Goal: Task Accomplishment & Management: Manage account settings

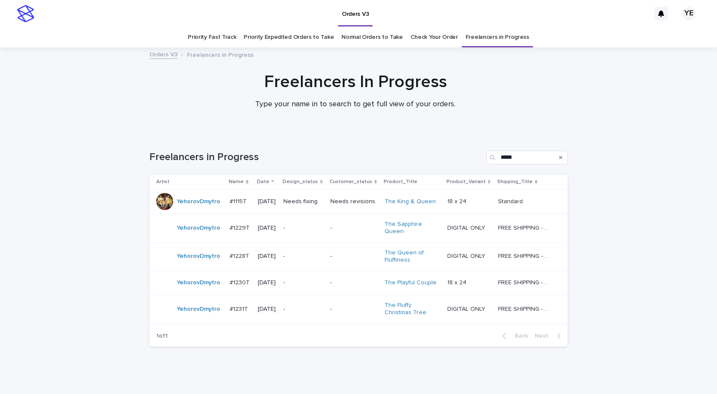
click at [186, 209] on div "YehorovDmytro" at bounding box center [189, 201] width 67 height 17
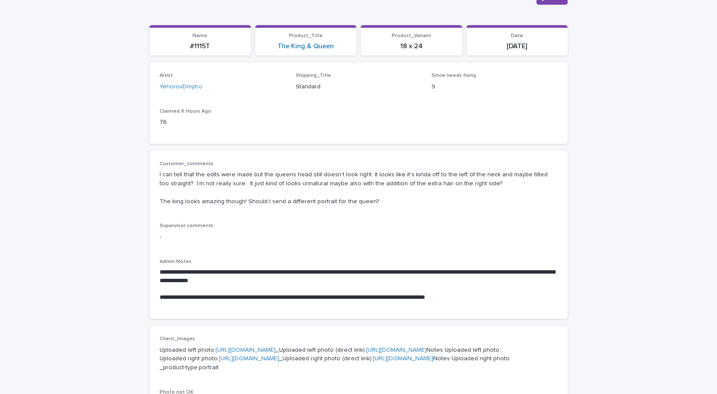
scroll to position [85, 0]
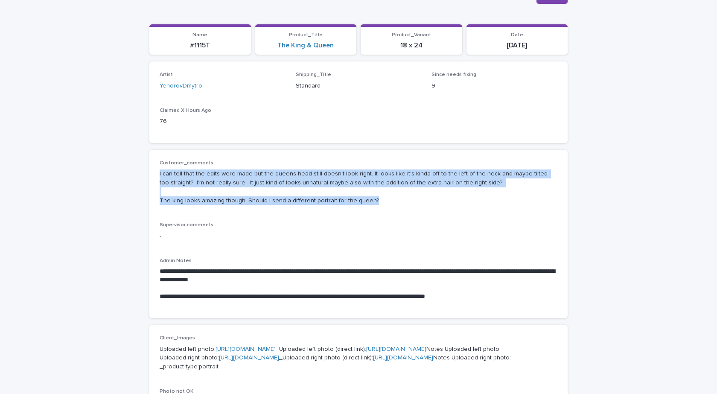
drag, startPoint x: 321, startPoint y: 195, endPoint x: 121, endPoint y: 172, distance: 201.5
click at [121, 172] on div "**********" at bounding box center [358, 388] width 717 height 851
copy p "I can tell that the edits were made but the queens head still doesn’t look righ…"
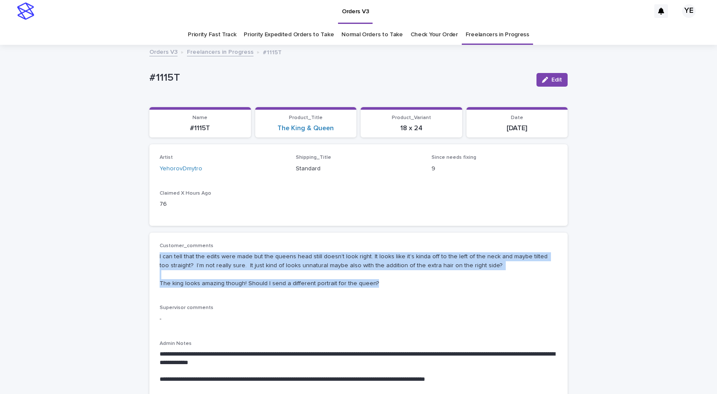
scroll to position [0, 0]
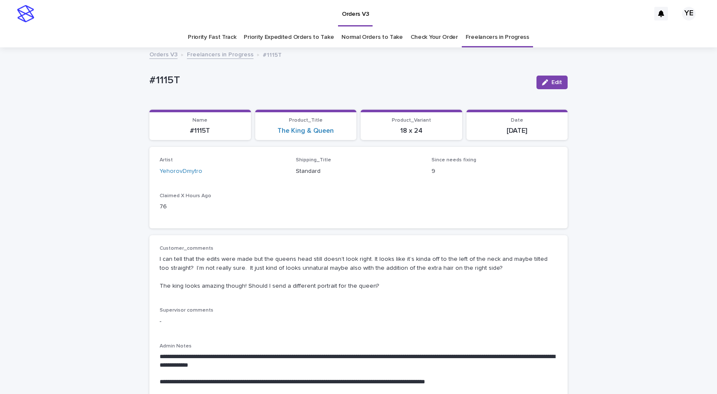
click at [199, 79] on p "#1115T" at bounding box center [339, 80] width 380 height 12
drag, startPoint x: 180, startPoint y: 81, endPoint x: 132, endPoint y: 78, distance: 47.9
copy p "#1115T"
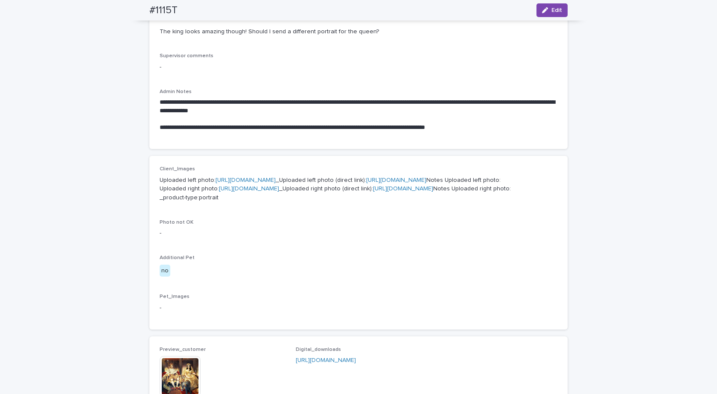
scroll to position [256, 0]
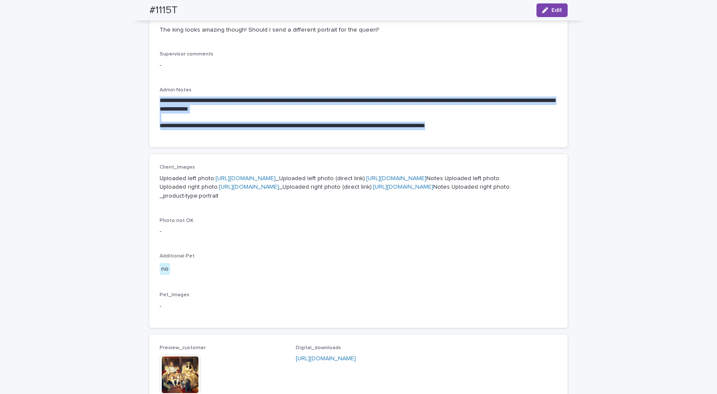
drag, startPoint x: 468, startPoint y: 126, endPoint x: 147, endPoint y: 99, distance: 322.0
click at [149, 99] on div "**********" at bounding box center [358, 63] width 418 height 169
copy p "#1115T"
click at [247, 137] on div "**********" at bounding box center [358, 63] width 418 height 169
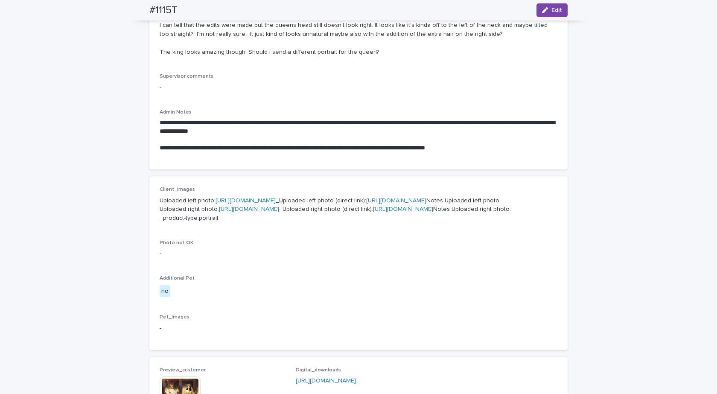
scroll to position [213, 0]
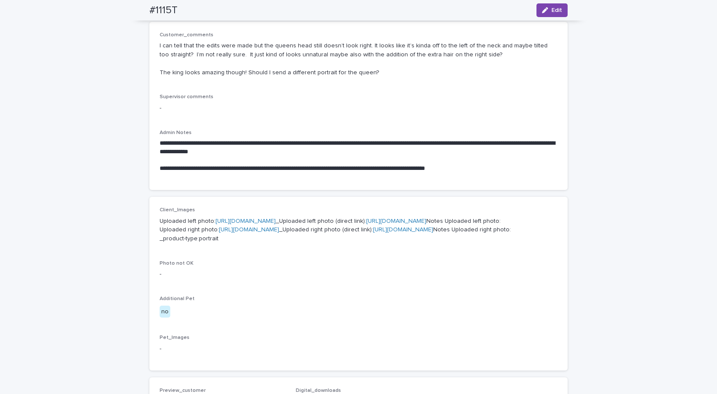
click at [79, 163] on div "**********" at bounding box center [358, 260] width 717 height 851
click at [104, 168] on div "**********" at bounding box center [358, 260] width 717 height 851
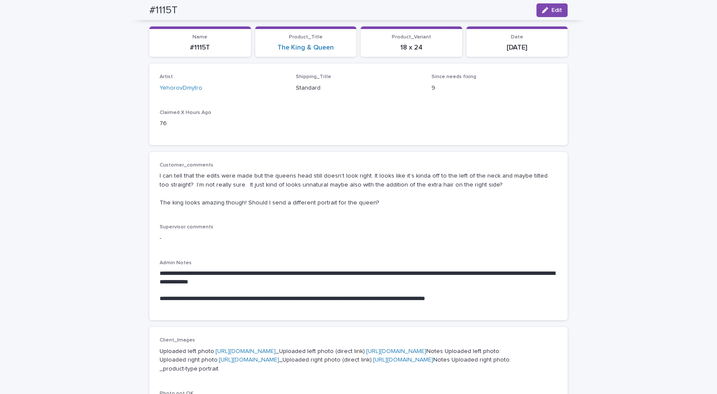
scroll to position [0, 0]
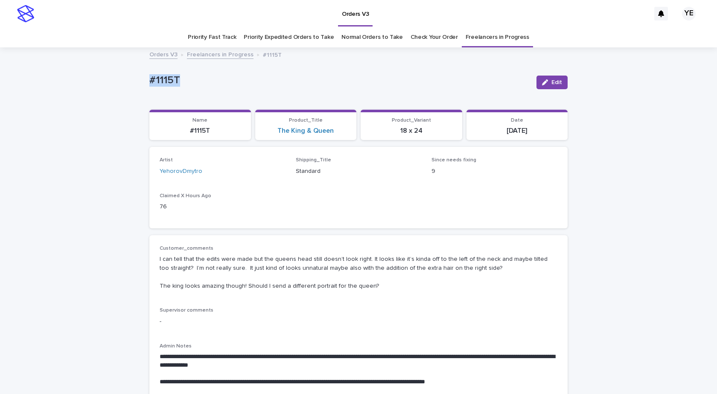
drag, startPoint x: 134, startPoint y: 72, endPoint x: 125, endPoint y: 72, distance: 8.5
copy p "#1115T"
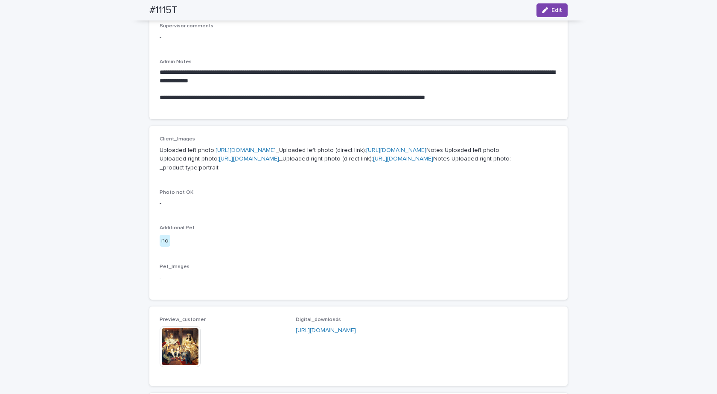
scroll to position [469, 0]
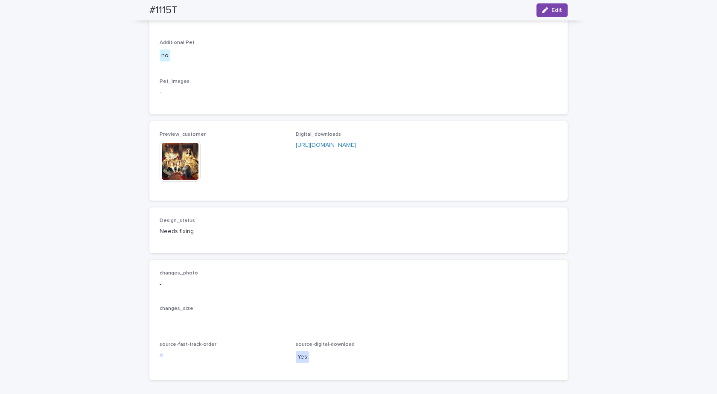
click at [123, 219] on div "**********" at bounding box center [358, 4] width 717 height 851
click at [97, 197] on div "**********" at bounding box center [358, 4] width 717 height 851
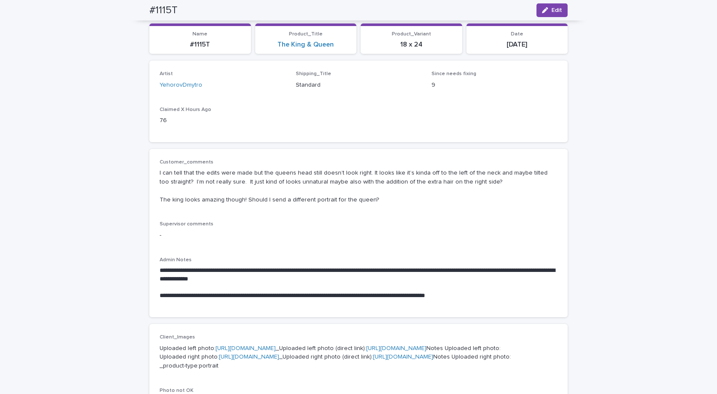
scroll to position [85, 0]
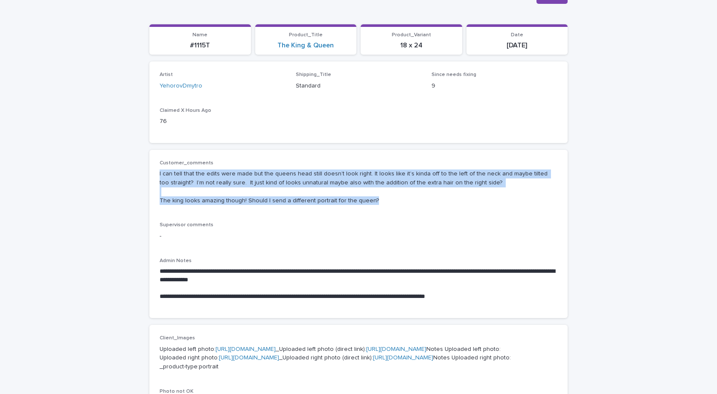
drag, startPoint x: 340, startPoint y: 195, endPoint x: 134, endPoint y: 173, distance: 207.3
click at [134, 173] on div "**********" at bounding box center [358, 388] width 717 height 851
copy p "I can tell that the edits were made but the queens head still doesn’t look righ…"
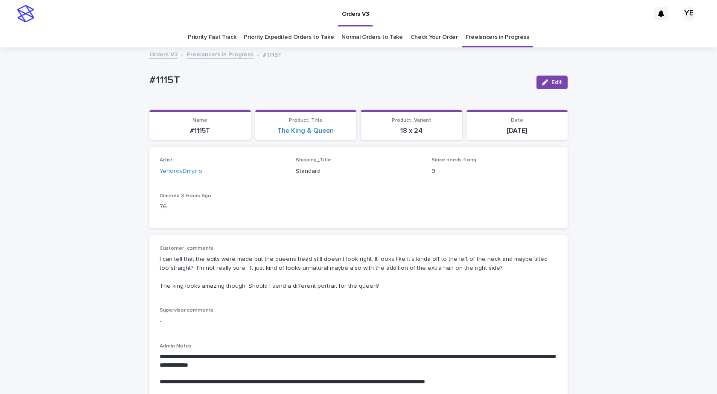
click at [193, 76] on p "#1115T" at bounding box center [339, 80] width 380 height 12
drag, startPoint x: 183, startPoint y: 84, endPoint x: 114, endPoint y: 76, distance: 69.7
copy p "#1115T"
click at [554, 80] on span "Edit" at bounding box center [556, 82] width 11 height 6
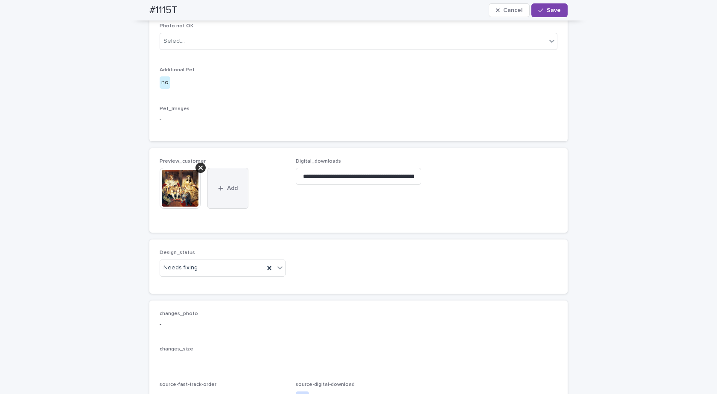
scroll to position [555, 0]
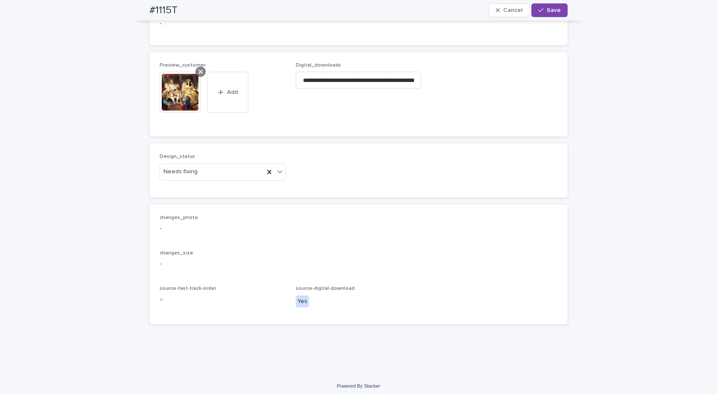
click at [199, 74] on icon at bounding box center [200, 72] width 4 height 4
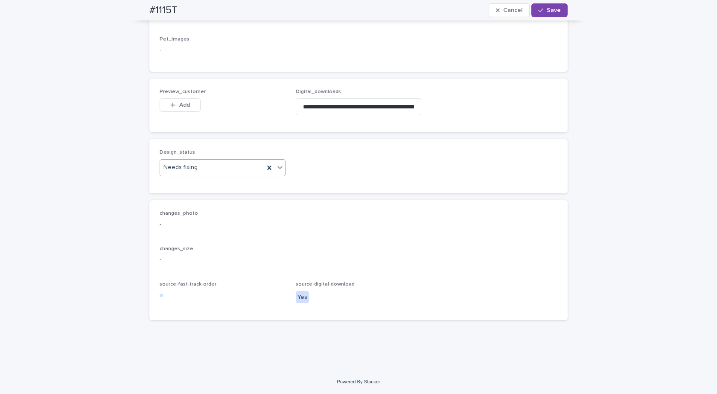
click at [207, 175] on div "Needs fixing" at bounding box center [212, 167] width 104 height 14
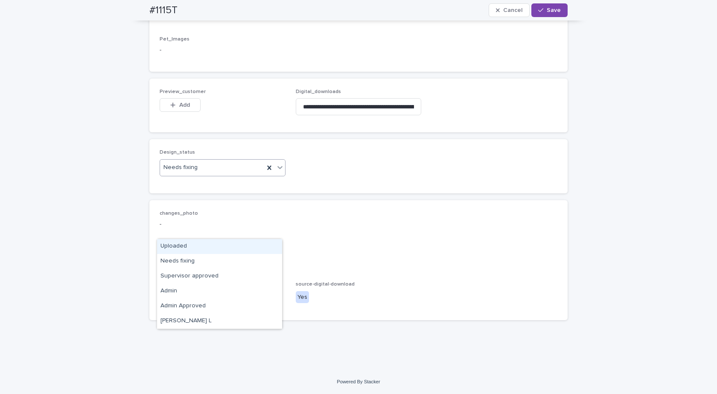
click at [175, 245] on div "Uploaded" at bounding box center [219, 246] width 125 height 15
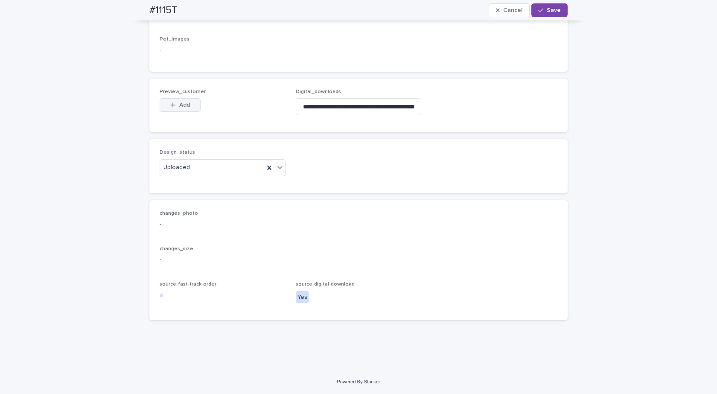
click at [181, 108] on span "Add" at bounding box center [184, 105] width 11 height 6
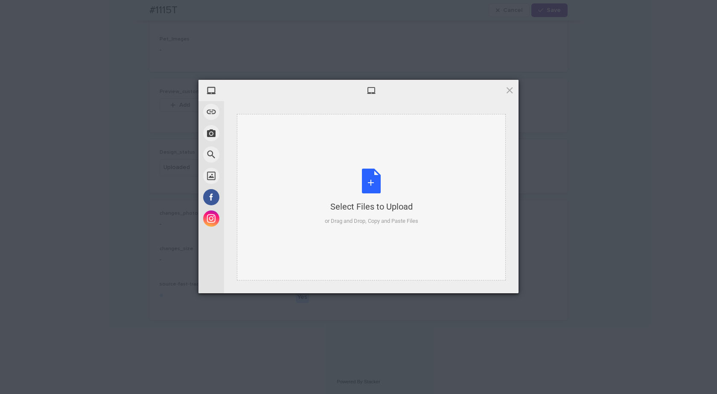
click at [376, 204] on div "Select Files to Upload" at bounding box center [371, 207] width 93 height 12
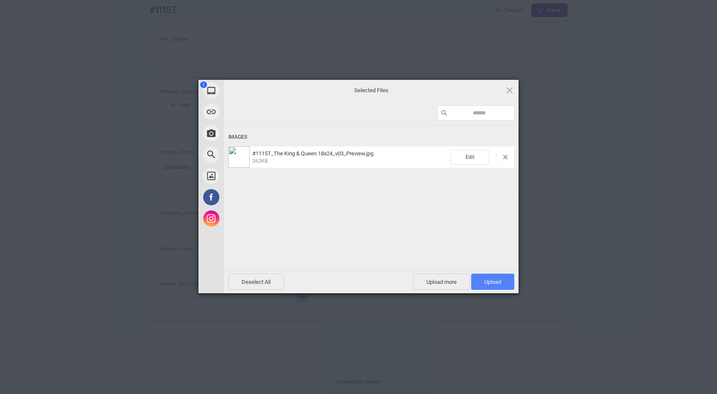
click at [478, 283] on span "Upload 1" at bounding box center [492, 282] width 43 height 16
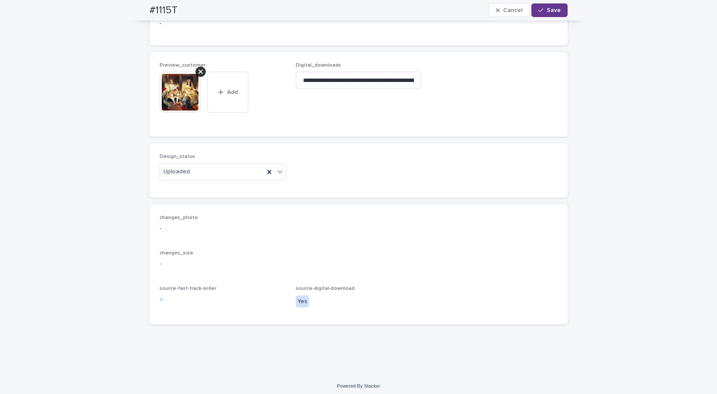
click at [547, 9] on span "Save" at bounding box center [554, 10] width 14 height 6
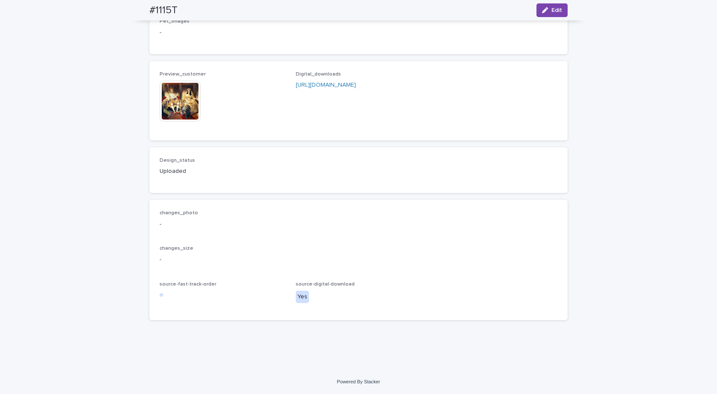
click at [173, 122] on img at bounding box center [180, 101] width 41 height 41
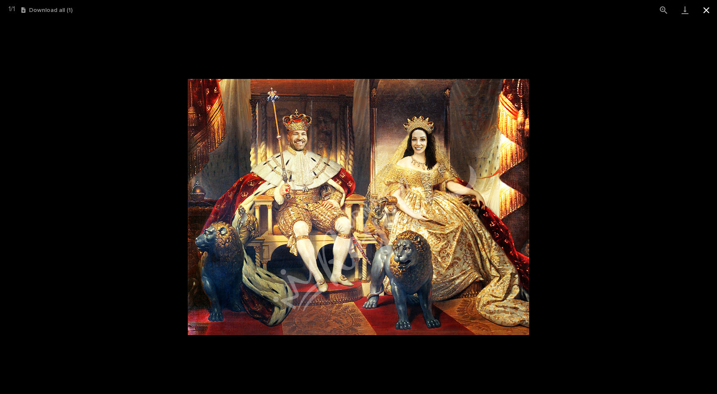
click at [708, 8] on button "Close gallery" at bounding box center [706, 10] width 21 height 20
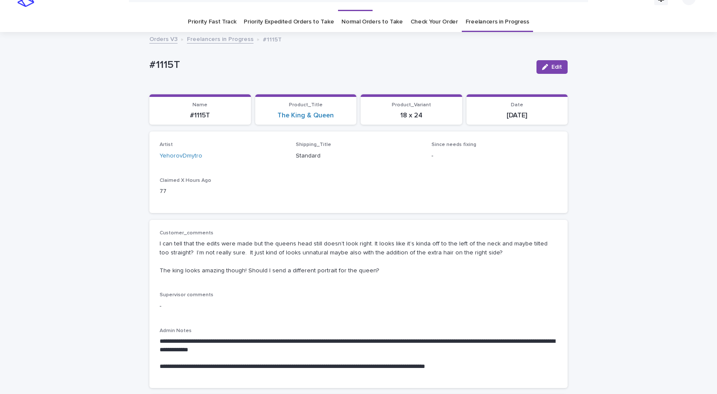
scroll to position [0, 0]
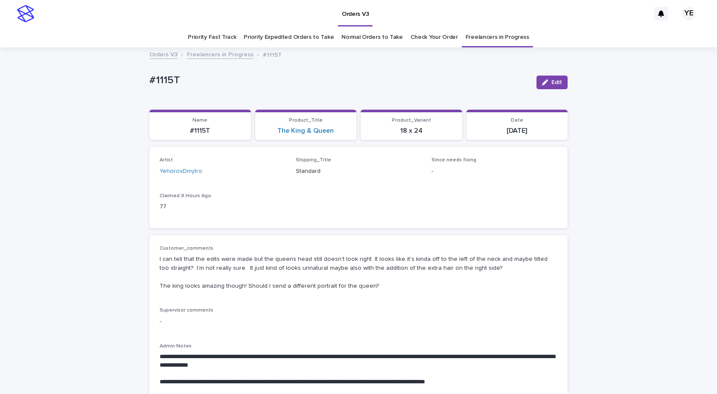
click at [200, 55] on link "Freelancers in Progress" at bounding box center [220, 54] width 67 height 10
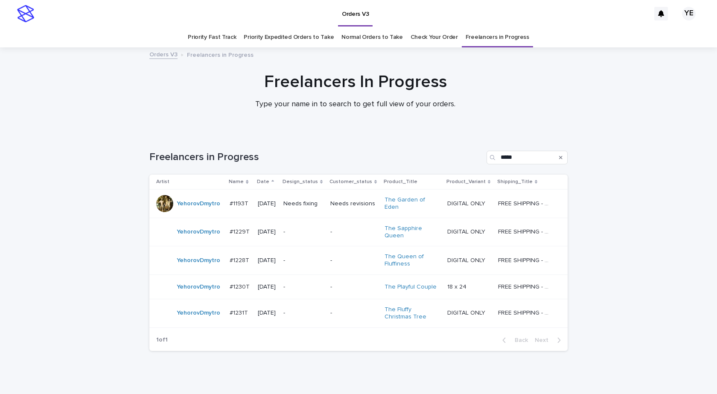
click at [192, 209] on div "YehorovDmytro" at bounding box center [189, 203] width 67 height 17
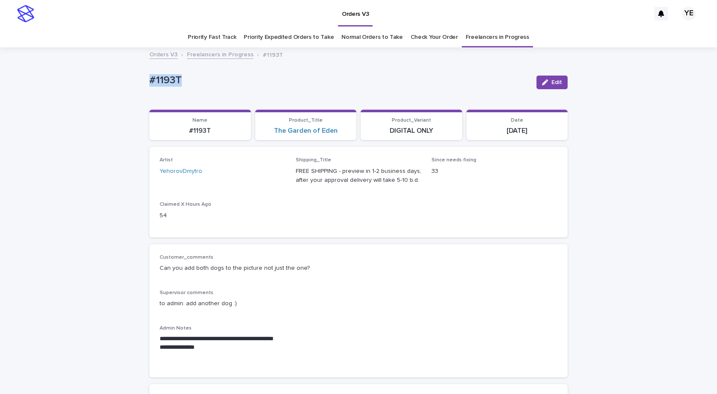
drag, startPoint x: 157, startPoint y: 76, endPoint x: 93, endPoint y: 85, distance: 63.8
copy p "#1193T"
click at [545, 79] on icon "button" at bounding box center [545, 82] width 6 height 6
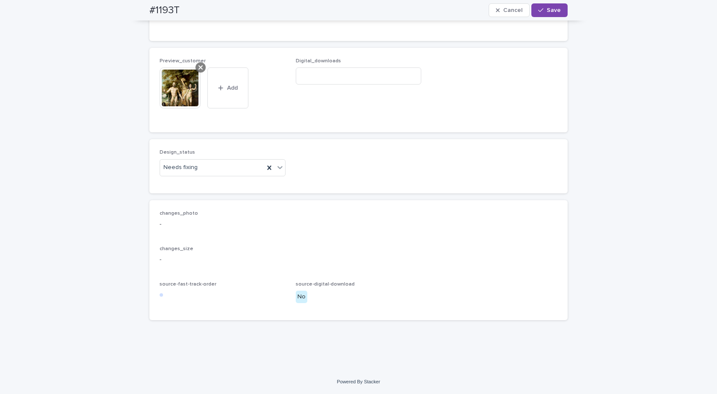
click at [198, 67] on icon at bounding box center [200, 67] width 4 height 7
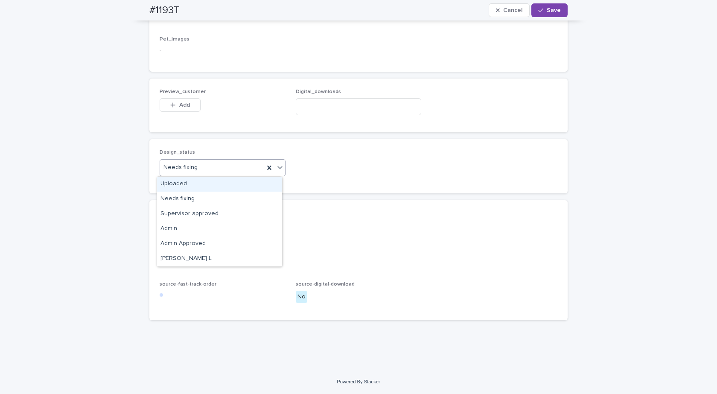
click at [175, 183] on div "Uploaded" at bounding box center [219, 184] width 125 height 15
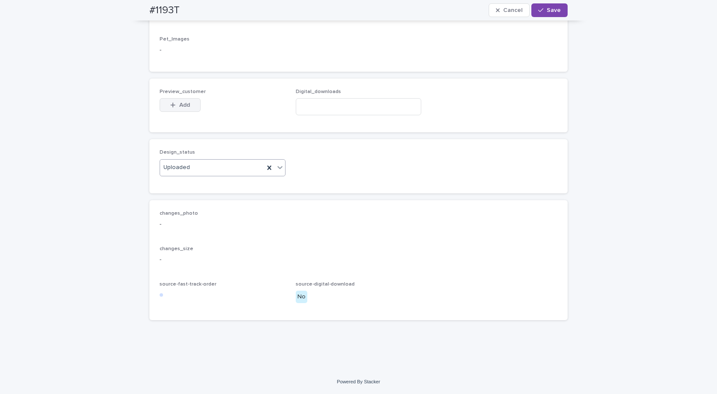
click at [179, 104] on span "Add" at bounding box center [184, 105] width 11 height 6
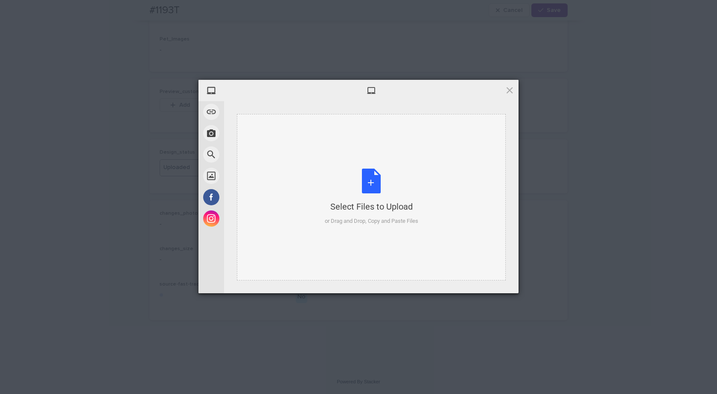
click at [381, 189] on div "Select Files to Upload or Drag and Drop, Copy and Paste Files" at bounding box center [371, 197] width 93 height 57
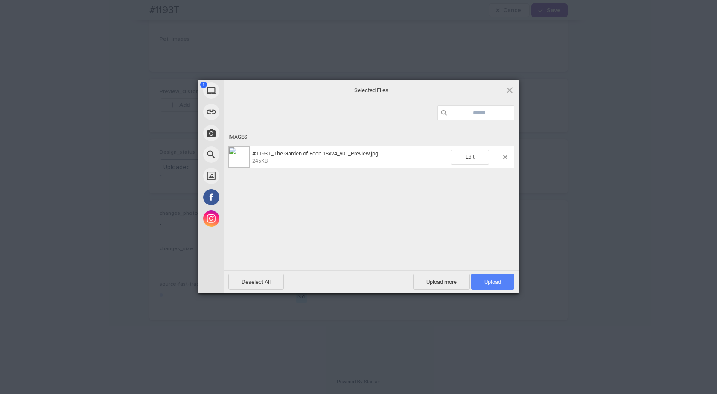
click at [503, 280] on span "Upload 1" at bounding box center [492, 282] width 43 height 16
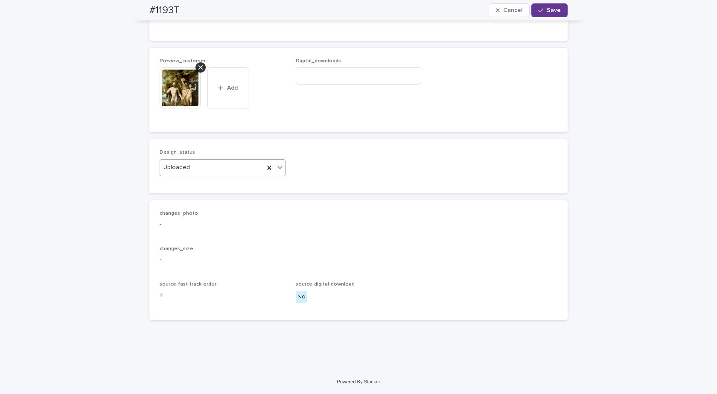
click at [551, 7] on span "Save" at bounding box center [554, 10] width 14 height 6
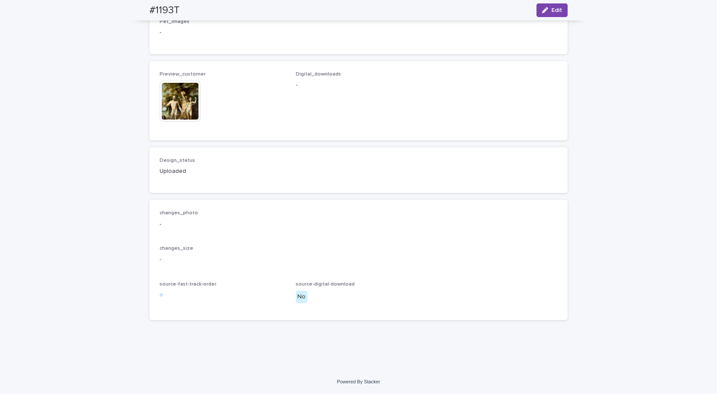
click at [186, 109] on img at bounding box center [180, 101] width 41 height 41
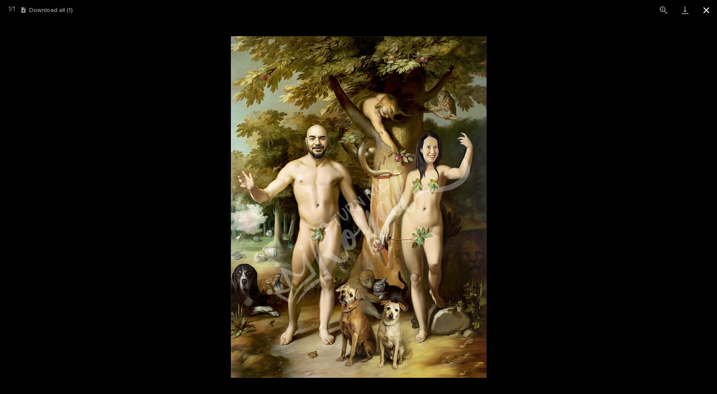
click at [705, 13] on button "Close gallery" at bounding box center [706, 10] width 21 height 20
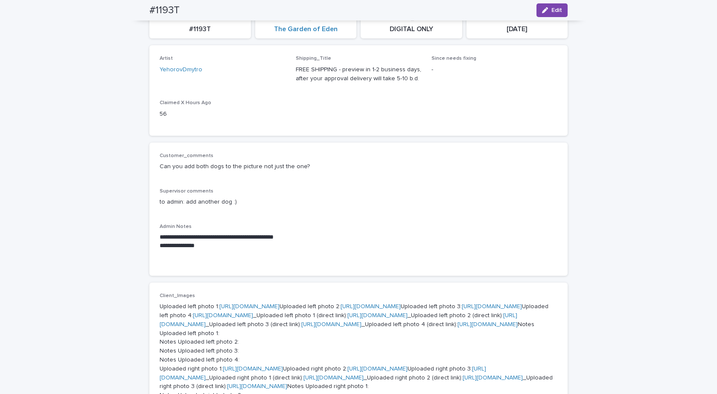
scroll to position [22, 0]
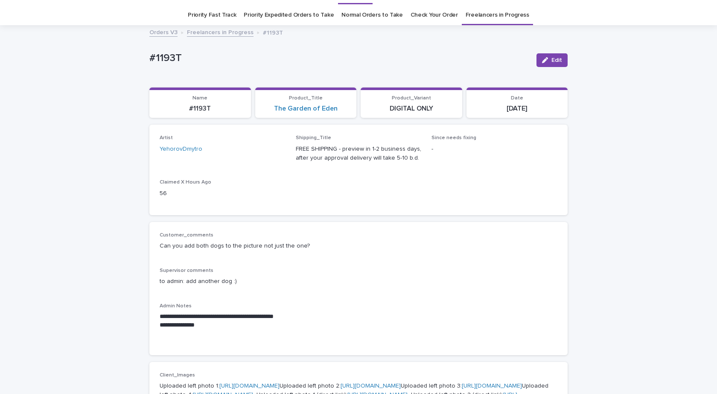
click at [213, 32] on link "Freelancers in Progress" at bounding box center [220, 32] width 67 height 10
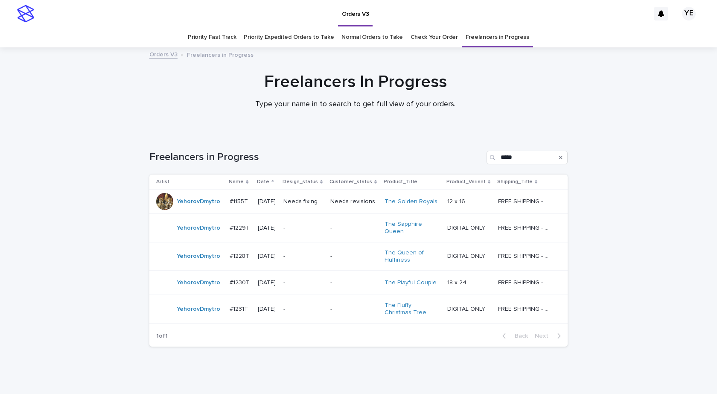
click at [178, 210] on td "YehorovDmytro" at bounding box center [187, 201] width 77 height 24
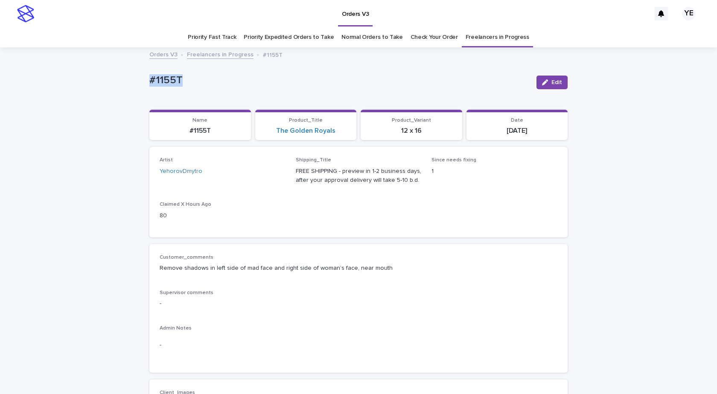
drag, startPoint x: 191, startPoint y: 77, endPoint x: 131, endPoint y: 84, distance: 60.7
copy p "#1155T"
drag, startPoint x: 394, startPoint y: 270, endPoint x: 140, endPoint y: 269, distance: 254.8
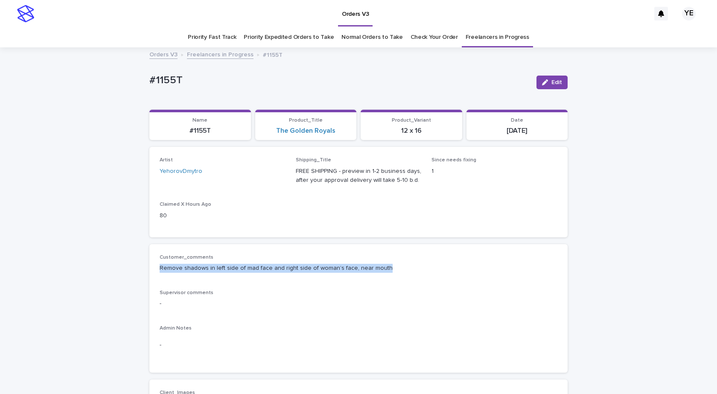
copy p "Remove shadows in left side of mad face and right side of woman’s face, near mo…"
click at [551, 80] on span "Edit" at bounding box center [556, 82] width 11 height 6
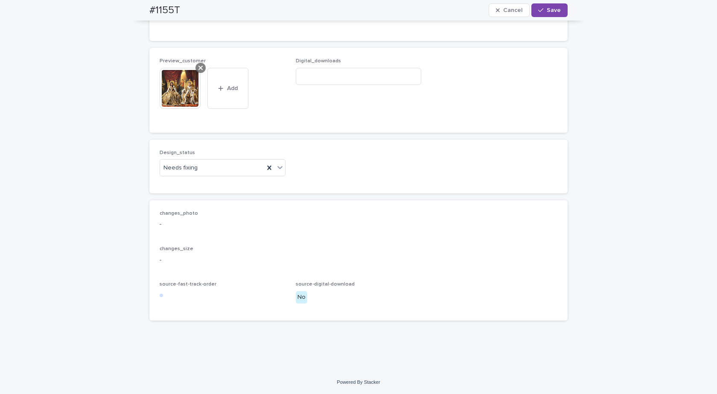
click at [198, 65] on icon at bounding box center [200, 67] width 4 height 7
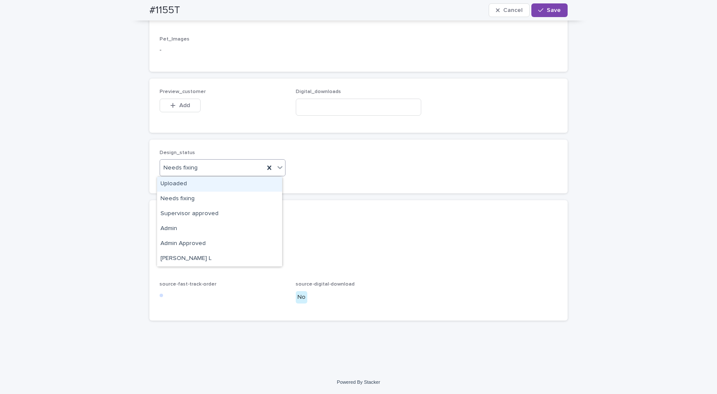
drag, startPoint x: 192, startPoint y: 163, endPoint x: 189, endPoint y: 172, distance: 9.3
click at [192, 165] on div "Needs fixing" at bounding box center [212, 168] width 104 height 14
click at [182, 184] on div "Uploaded" at bounding box center [219, 184] width 125 height 15
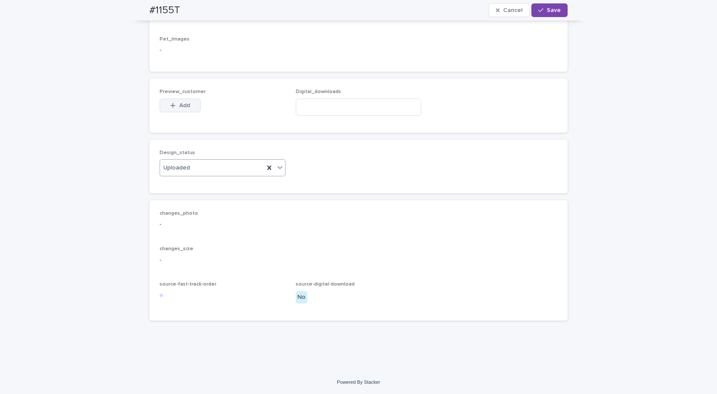
click at [179, 102] on span "Add" at bounding box center [184, 105] width 11 height 6
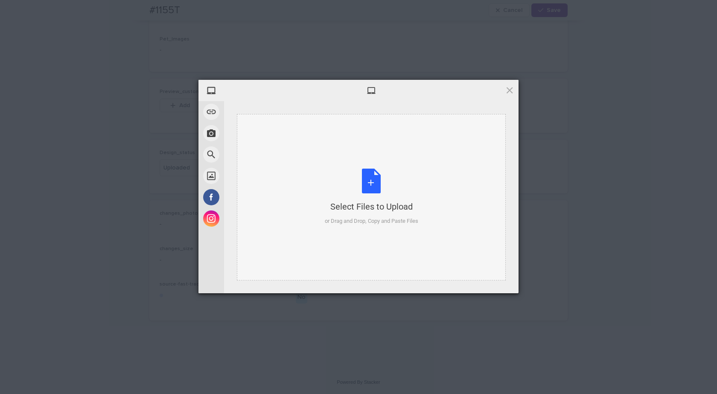
click at [361, 163] on div "Select Files to Upload or Drag and Drop, Copy and Paste Files" at bounding box center [371, 197] width 269 height 166
click at [519, 91] on div "My Device Link (URL) Take Photo Web Search Unsplash Facebook Instagram Select F…" at bounding box center [358, 197] width 717 height 394
click at [516, 91] on div at bounding box center [371, 90] width 294 height 21
click at [512, 90] on span at bounding box center [509, 89] width 9 height 9
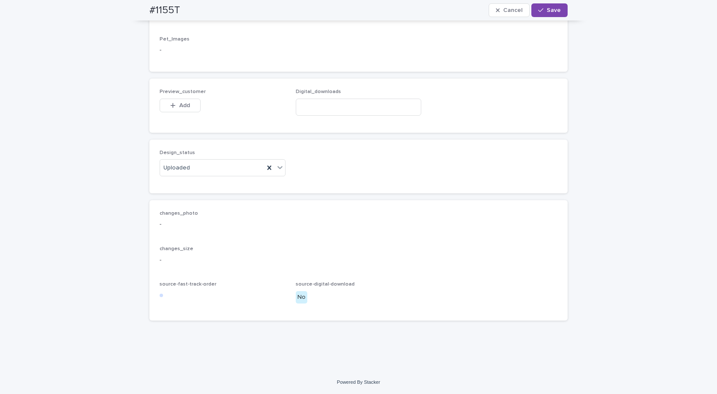
scroll to position [769, 0]
click at [503, 12] on span "Cancel" at bounding box center [512, 10] width 19 height 6
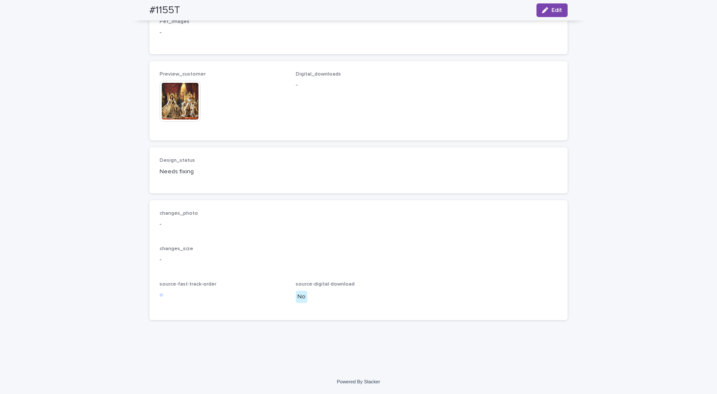
scroll to position [821, 0]
click at [553, 13] on button "Edit" at bounding box center [551, 10] width 31 height 14
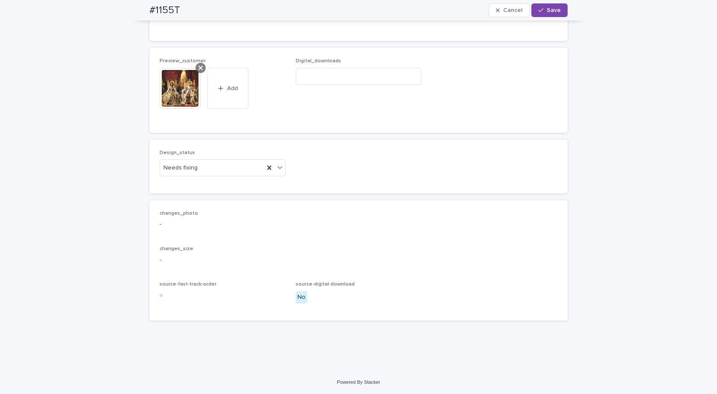
click at [200, 73] on div at bounding box center [200, 68] width 10 height 10
click at [192, 176] on div "Needs fixing" at bounding box center [223, 167] width 126 height 17
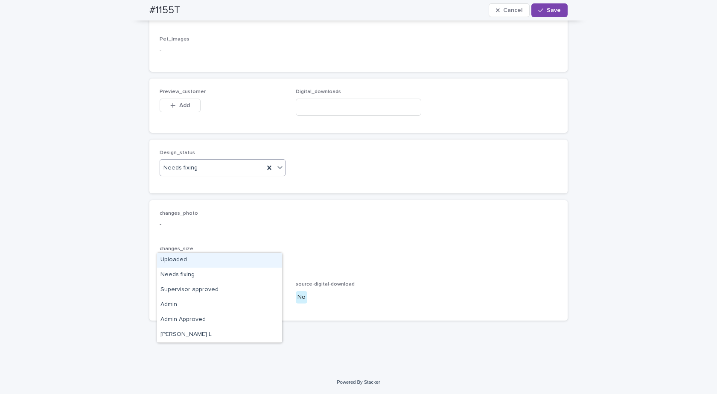
click at [180, 255] on div "Uploaded" at bounding box center [219, 260] width 125 height 15
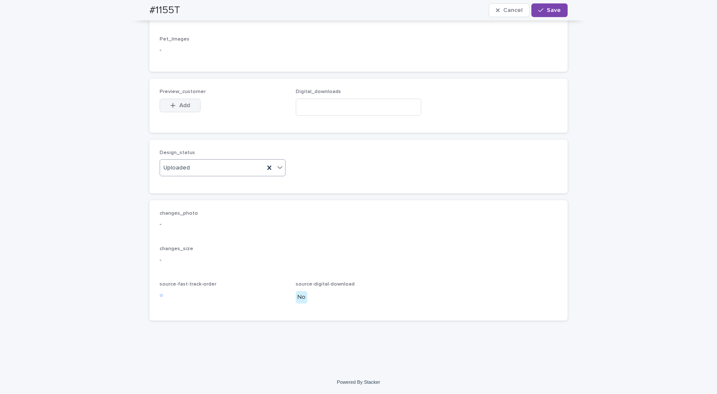
click at [179, 108] on span "Add" at bounding box center [184, 105] width 11 height 6
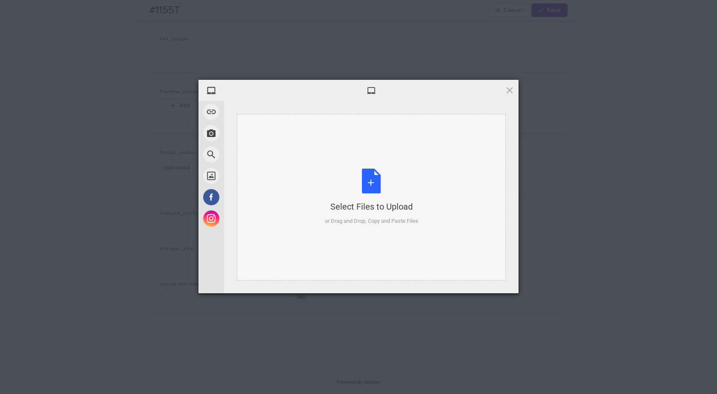
click at [394, 187] on div "Select Files to Upload or Drag and Drop, Copy and Paste Files" at bounding box center [371, 197] width 93 height 57
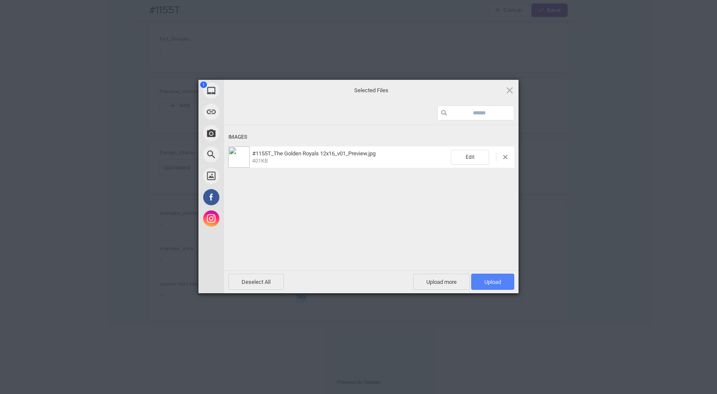
click at [479, 278] on span "Upload 1" at bounding box center [492, 282] width 43 height 16
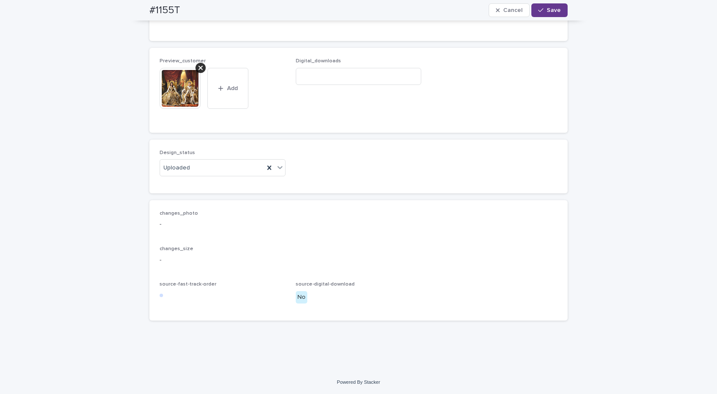
click at [539, 8] on icon "button" at bounding box center [540, 10] width 5 height 6
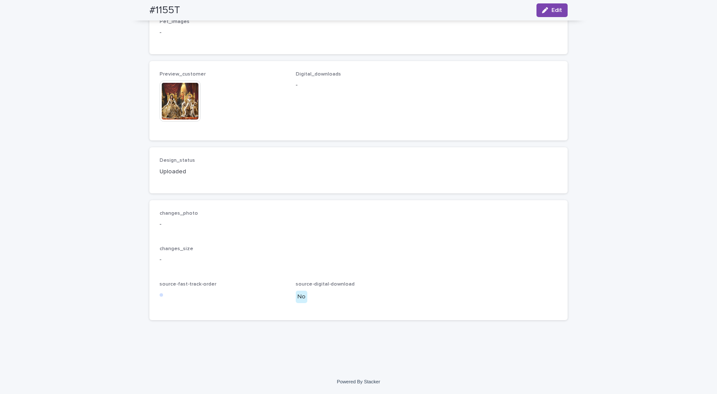
click at [172, 122] on img at bounding box center [180, 101] width 41 height 41
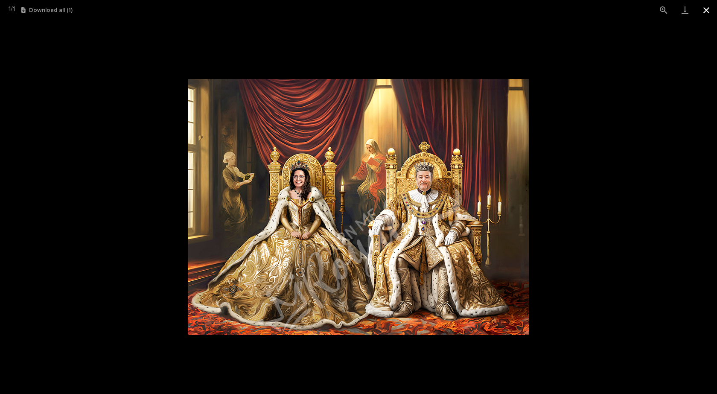
click at [705, 13] on button "Close gallery" at bounding box center [706, 10] width 21 height 20
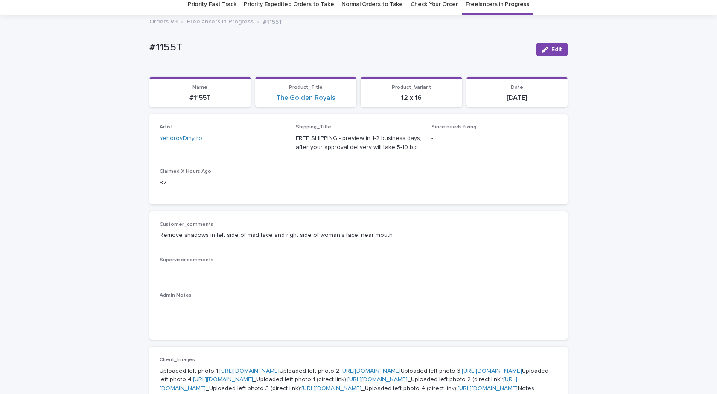
scroll to position [0, 0]
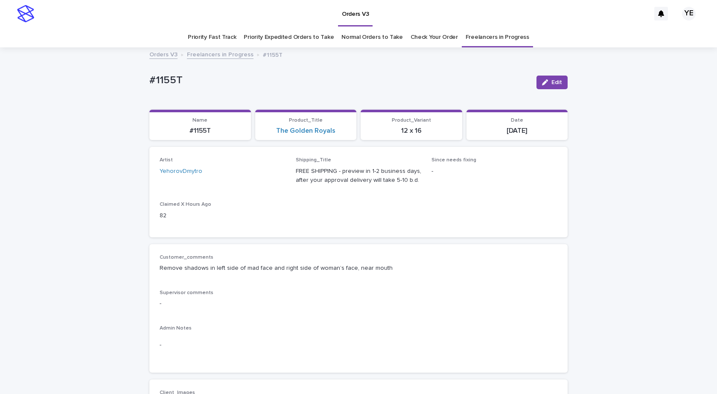
click at [206, 58] on link "Freelancers in Progress" at bounding box center [220, 54] width 67 height 10
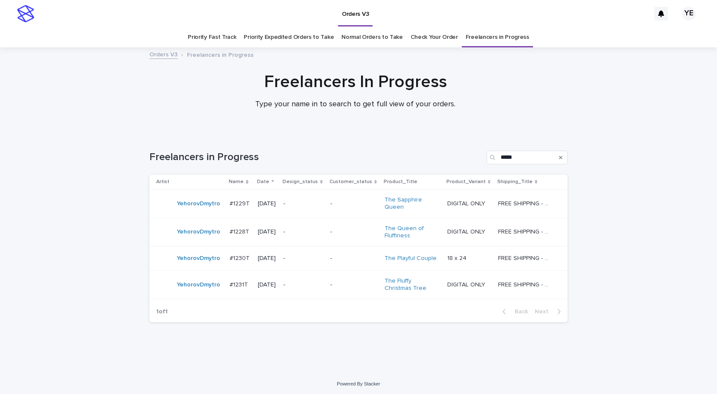
click at [196, 213] on td "YehorovDmytro" at bounding box center [187, 203] width 77 height 29
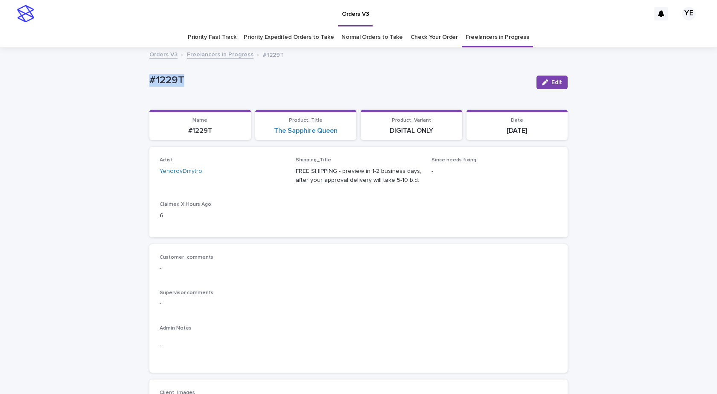
drag, startPoint x: 151, startPoint y: 83, endPoint x: 111, endPoint y: 80, distance: 41.1
drag, startPoint x: 548, startPoint y: 79, endPoint x: 516, endPoint y: 104, distance: 40.7
click at [548, 80] on button "Edit" at bounding box center [551, 83] width 31 height 14
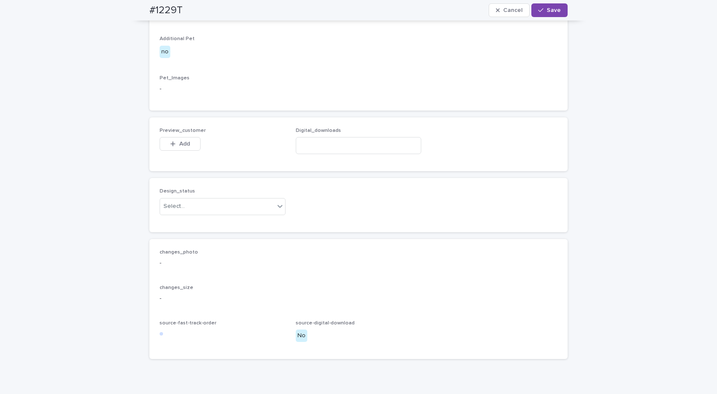
scroll to position [525, 0]
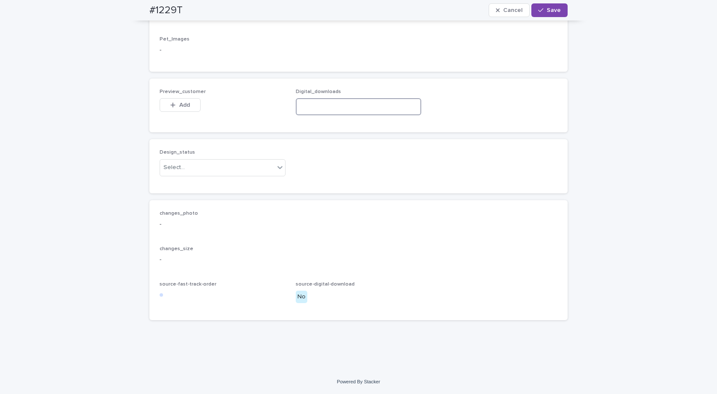
click at [339, 104] on input at bounding box center [359, 106] width 126 height 17
paste input "**********"
type input "**********"
click at [236, 164] on div "Select..." at bounding box center [217, 167] width 114 height 14
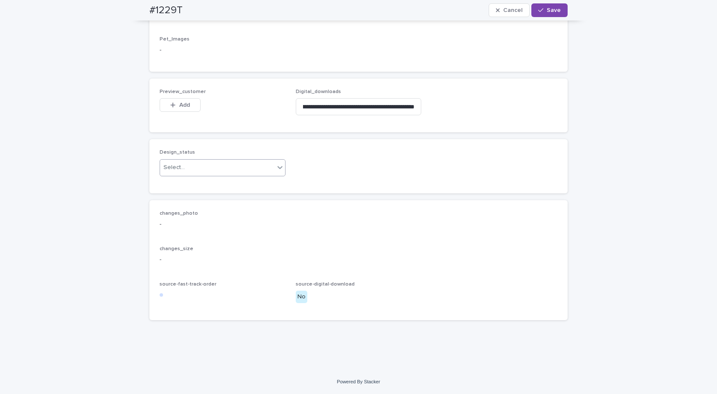
scroll to position [0, 0]
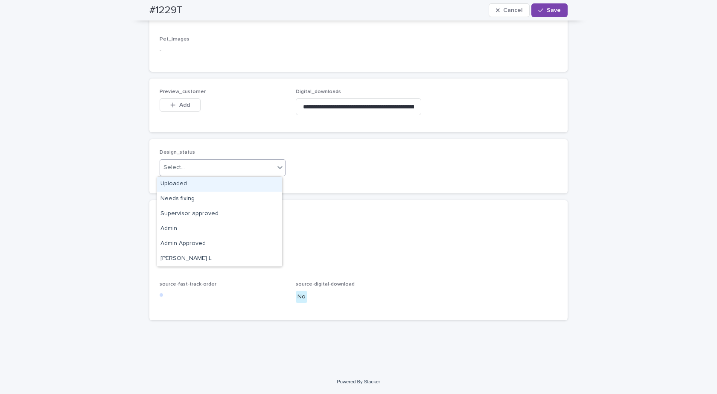
click at [180, 184] on div "Uploaded" at bounding box center [219, 184] width 125 height 15
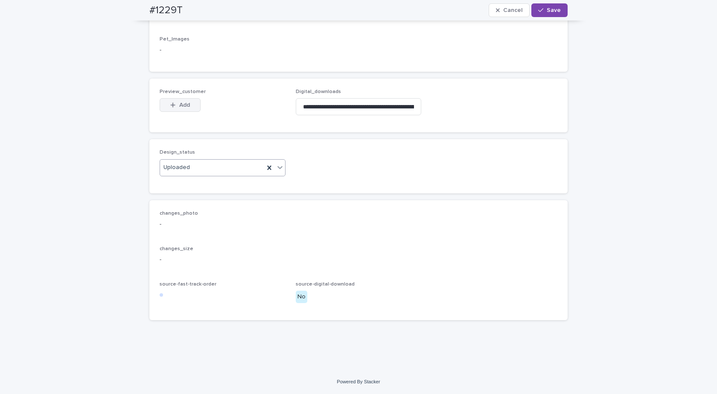
click at [177, 98] on button "Add" at bounding box center [180, 105] width 41 height 14
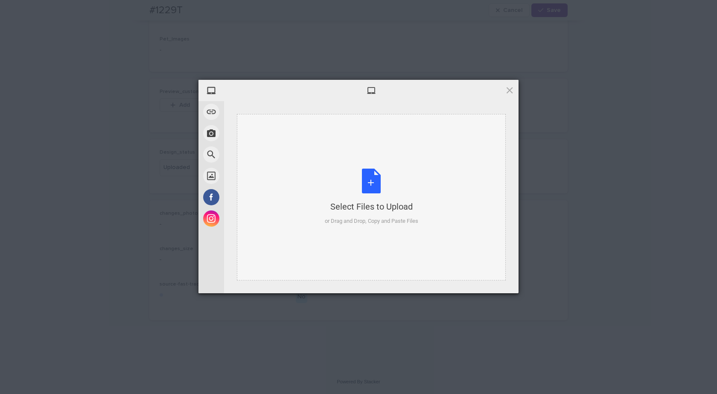
click at [380, 162] on div "Select Files to Upload or Drag and Drop, Copy and Paste Files" at bounding box center [371, 197] width 269 height 166
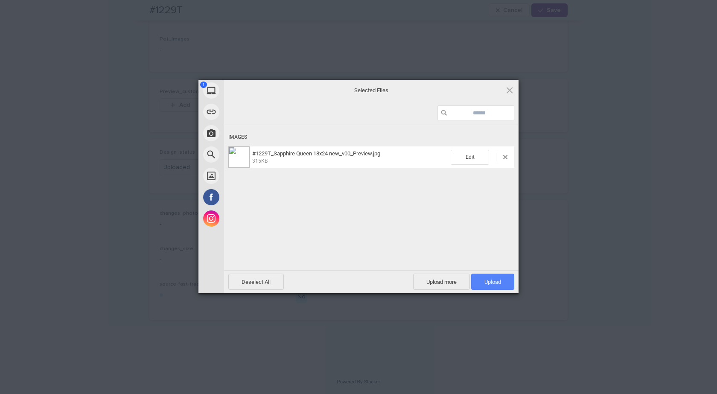
click at [480, 288] on span "Upload 1" at bounding box center [492, 282] width 43 height 16
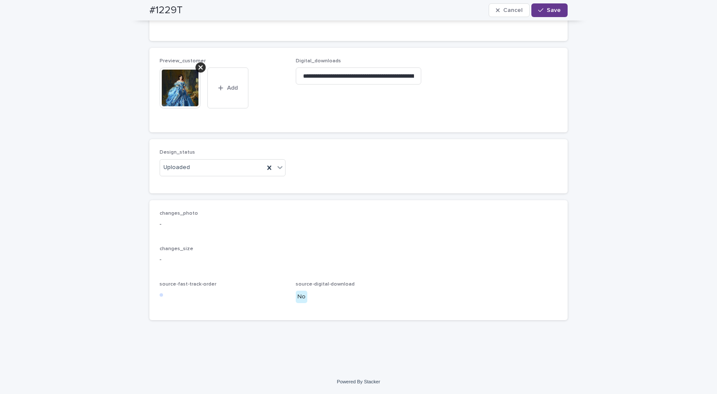
click at [541, 9] on icon "button" at bounding box center [540, 10] width 5 height 6
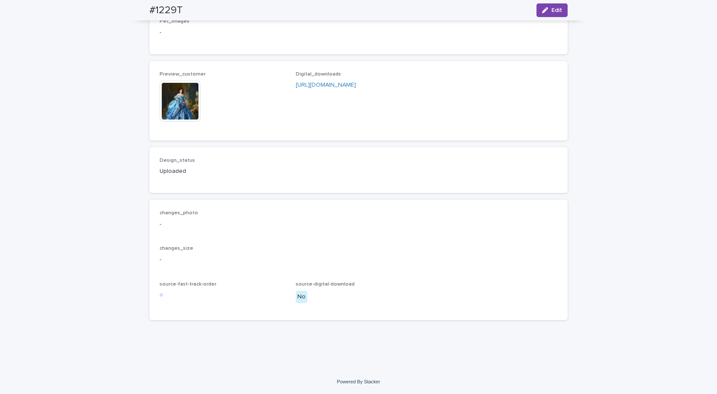
click at [179, 106] on img at bounding box center [180, 101] width 41 height 41
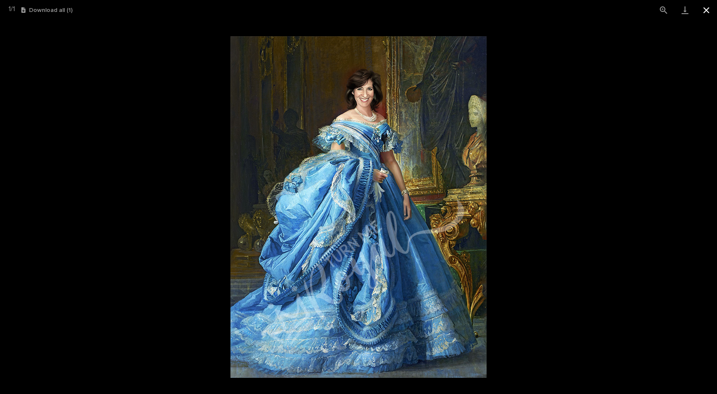
click at [705, 11] on button "Close gallery" at bounding box center [706, 10] width 21 height 20
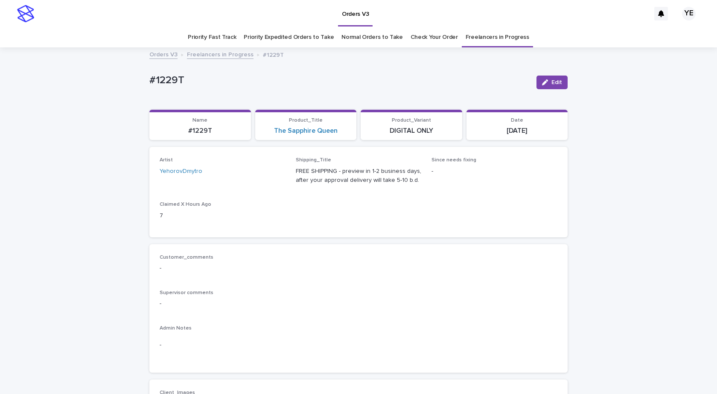
click at [227, 52] on link "Freelancers in Progress" at bounding box center [220, 54] width 67 height 10
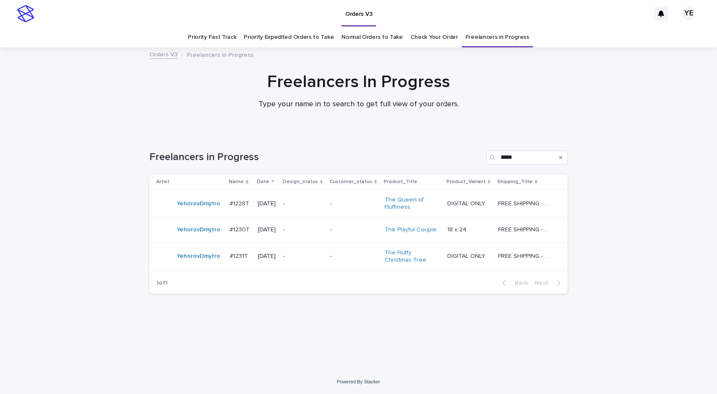
click at [182, 211] on div "YehorovDmytro" at bounding box center [189, 203] width 67 height 17
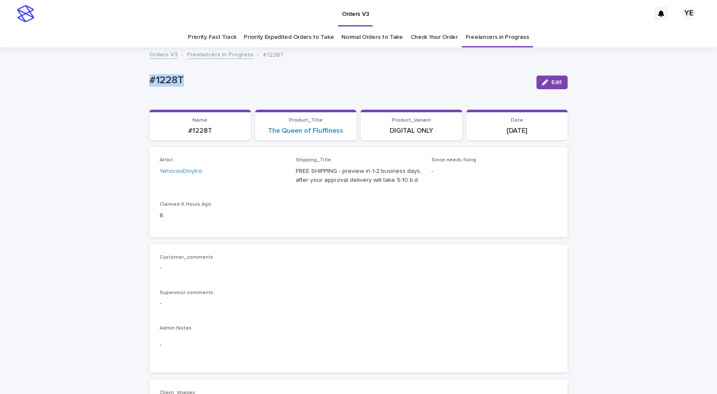
drag, startPoint x: 162, startPoint y: 87, endPoint x: 112, endPoint y: 84, distance: 50.4
copy p "#1228T"
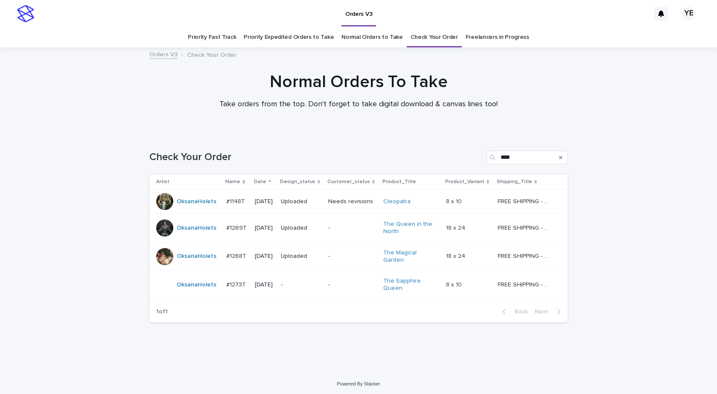
click at [200, 290] on td "OksanaHolets" at bounding box center [185, 285] width 73 height 29
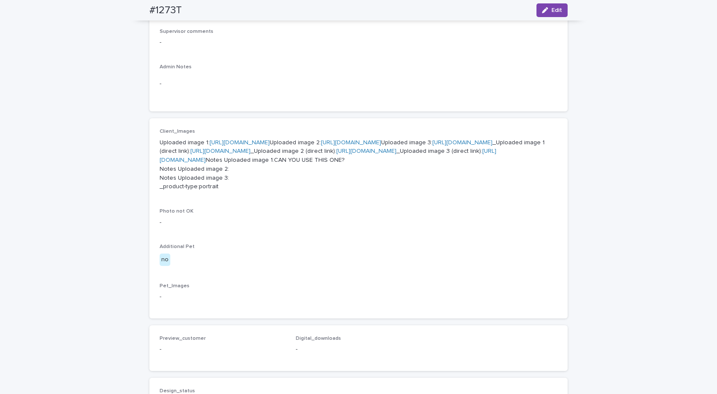
scroll to position [341, 0]
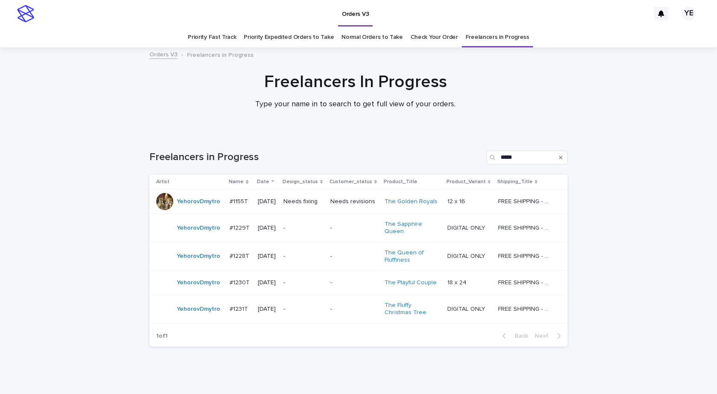
click at [195, 236] on div "YehorovDmytro" at bounding box center [189, 227] width 67 height 17
